Goal: Find specific page/section: Find specific page/section

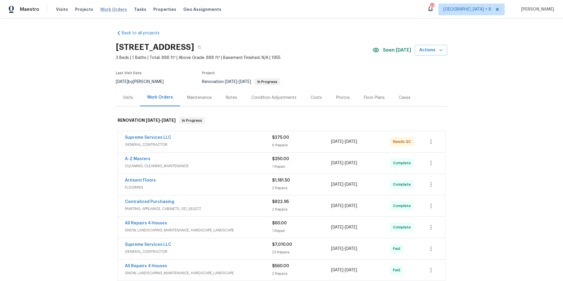
click at [107, 10] on span "Work Orders" at bounding box center [113, 9] width 27 height 6
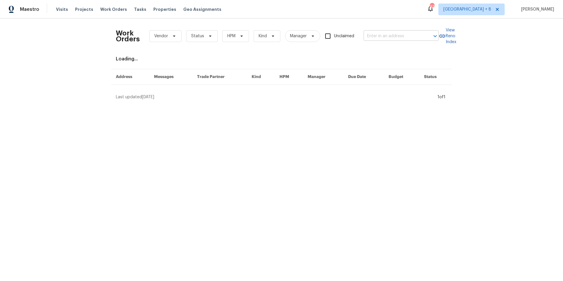
click at [403, 40] on input "text" at bounding box center [393, 36] width 59 height 9
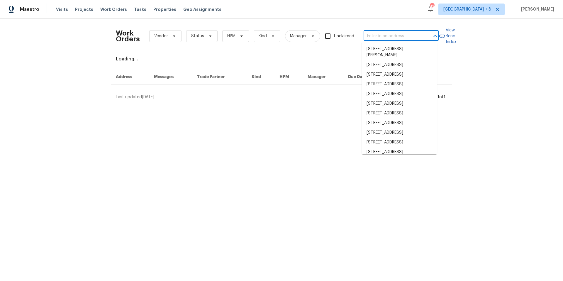
paste input "[STREET_ADDRESS]"
type input "[STREET_ADDRESS]"
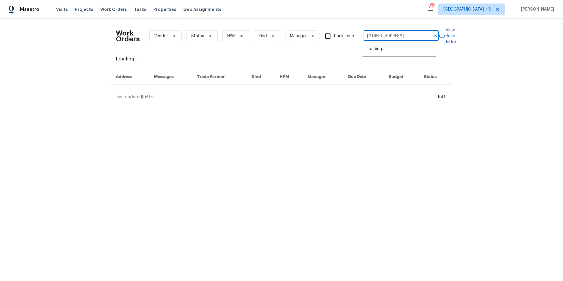
scroll to position [0, 16]
click at [402, 48] on li "[STREET_ADDRESS][PERSON_NAME]" at bounding box center [399, 52] width 75 height 16
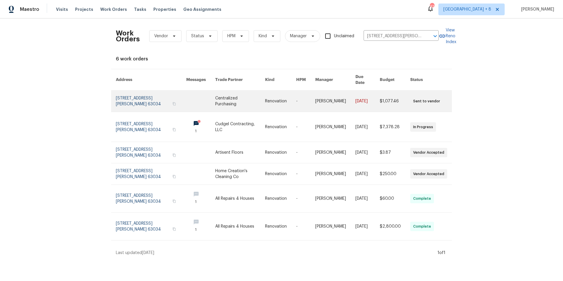
click at [127, 93] on link at bounding box center [151, 101] width 70 height 21
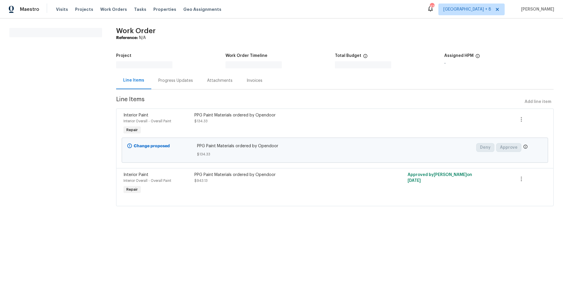
click at [60, 74] on section "All work orders" at bounding box center [55, 120] width 93 height 185
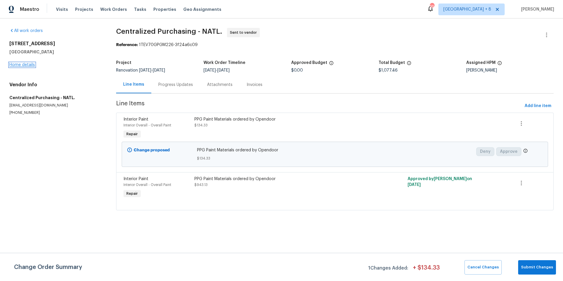
click at [20, 65] on link "Home details" at bounding box center [22, 65] width 26 height 4
